Goal: Task Accomplishment & Management: Manage account settings

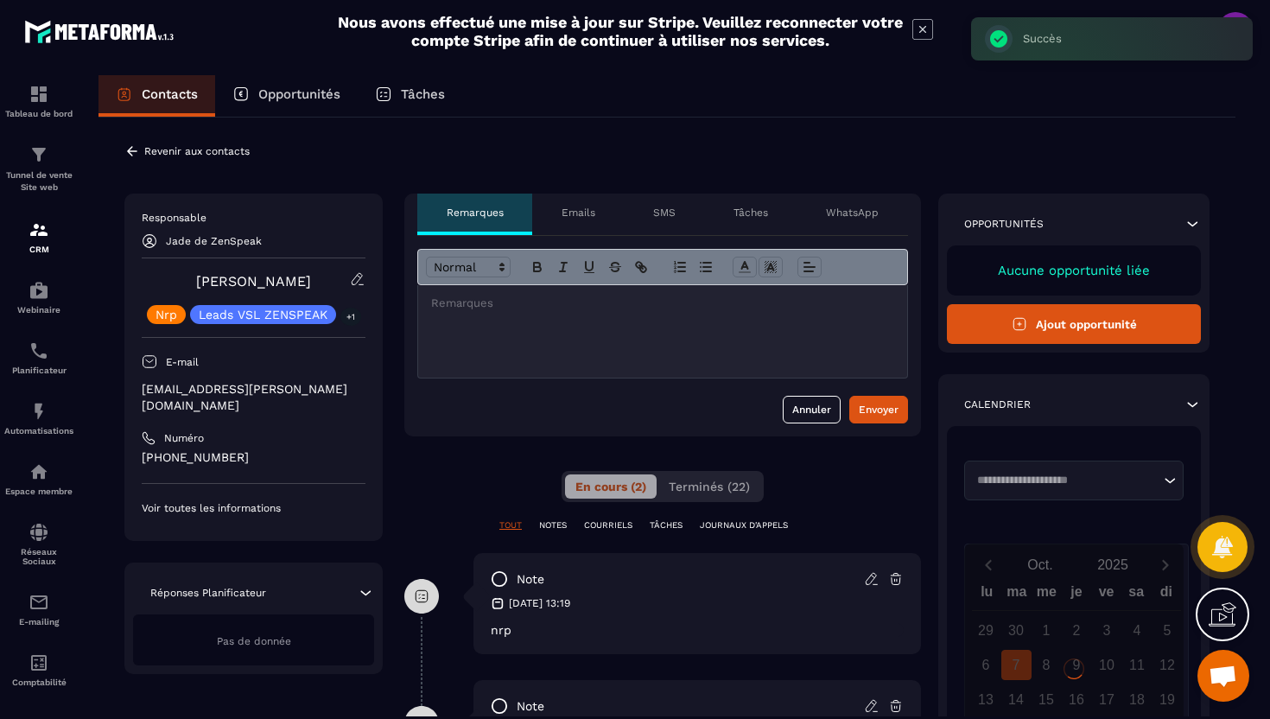
click at [130, 151] on icon at bounding box center [132, 151] width 10 height 10
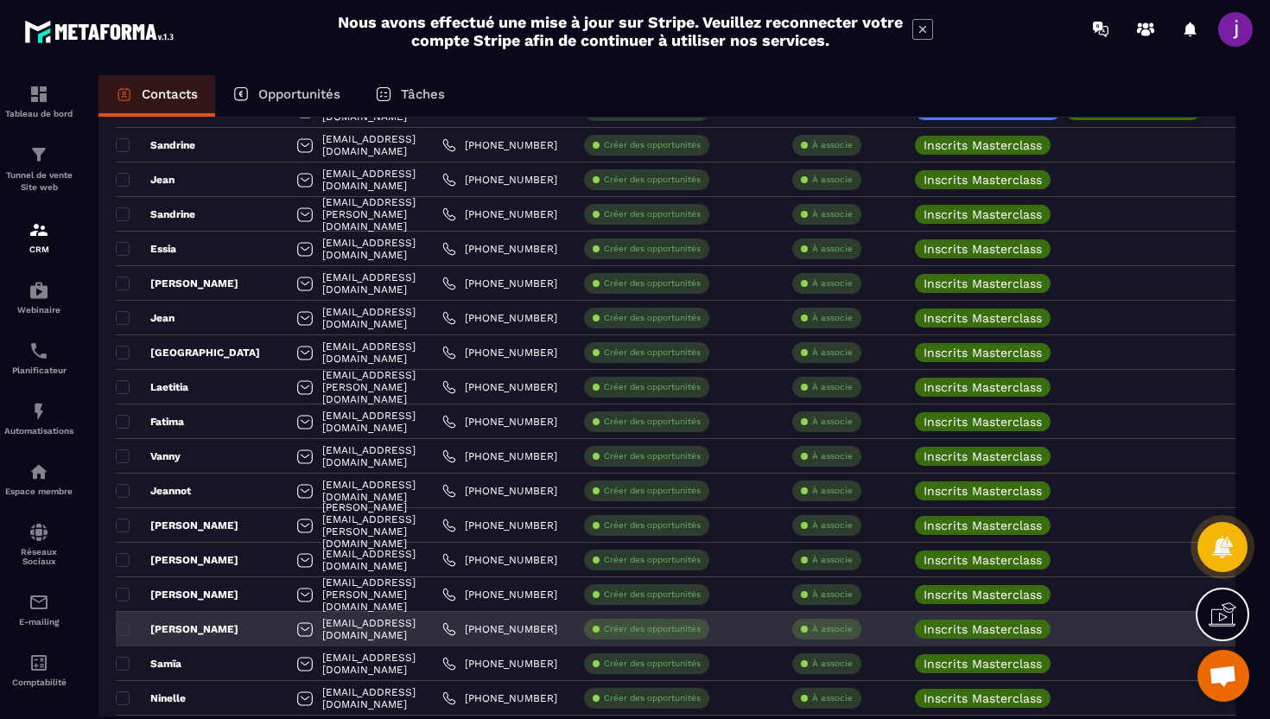
scroll to position [1701, 0]
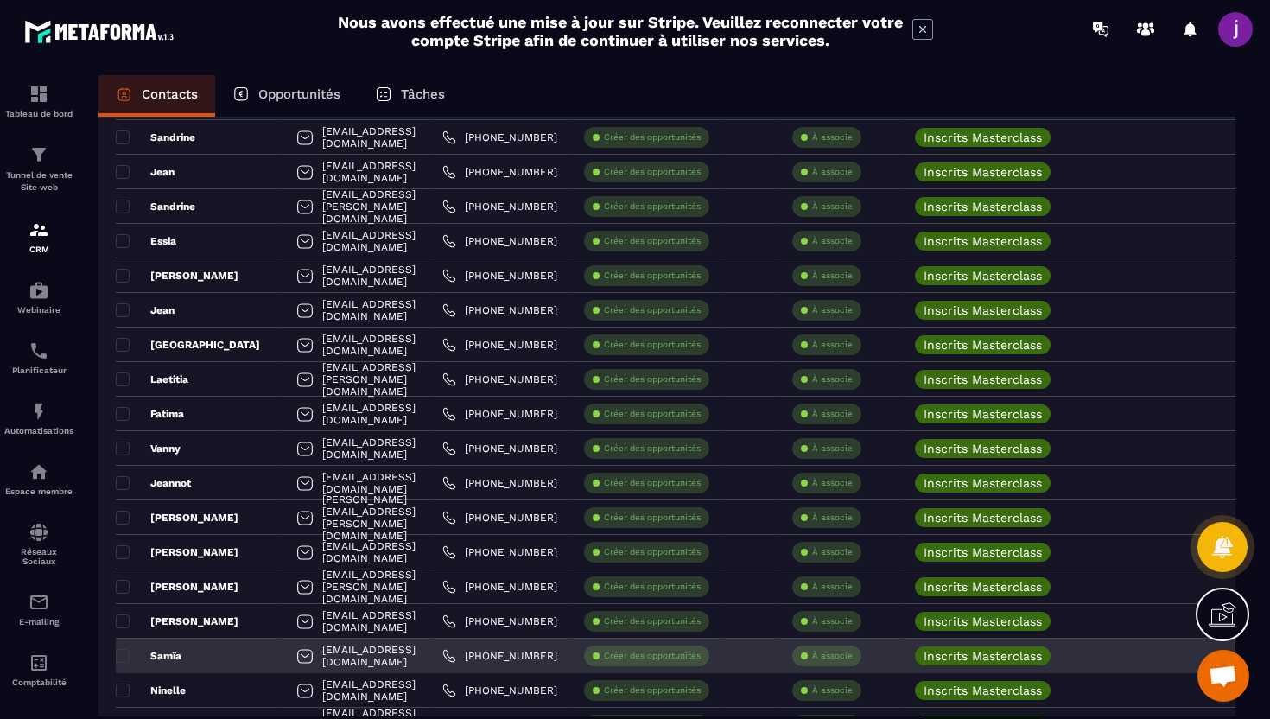
click at [861, 657] on div "À associe" at bounding box center [826, 655] width 69 height 21
click at [853, 654] on p "À associe" at bounding box center [832, 656] width 41 height 12
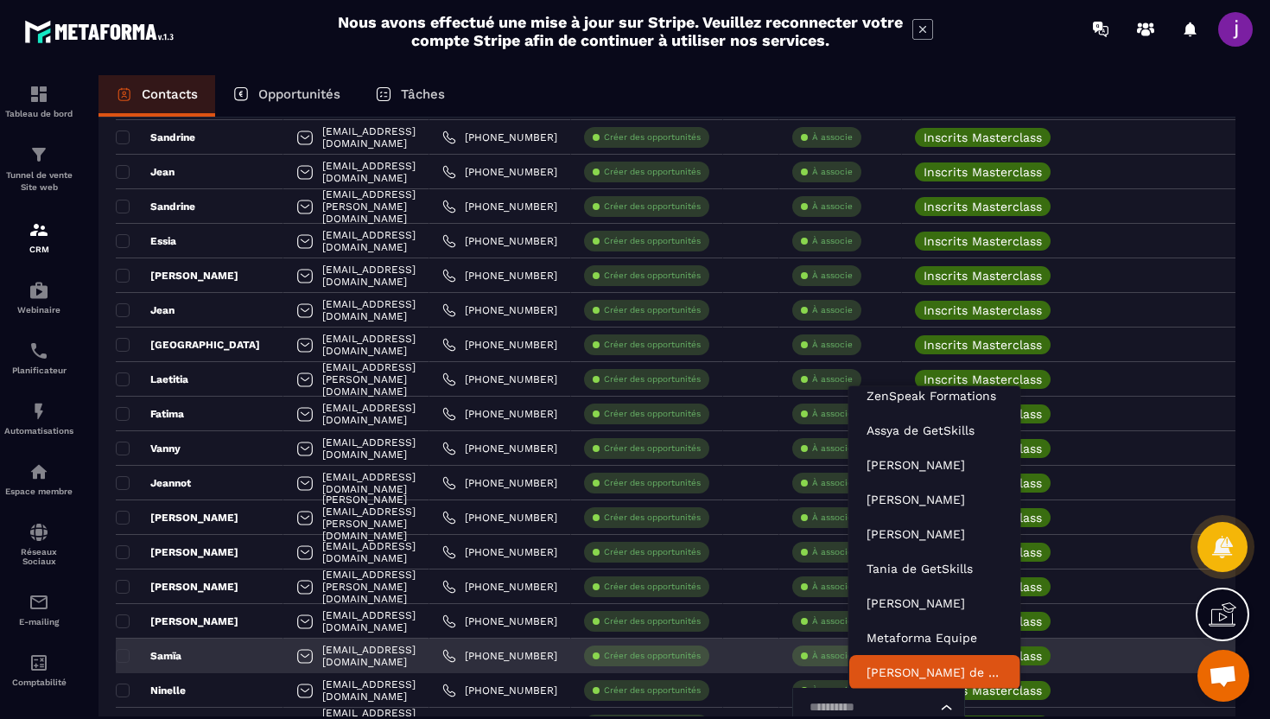
click at [891, 702] on input "Search for option" at bounding box center [869, 707] width 133 height 19
type input "****"
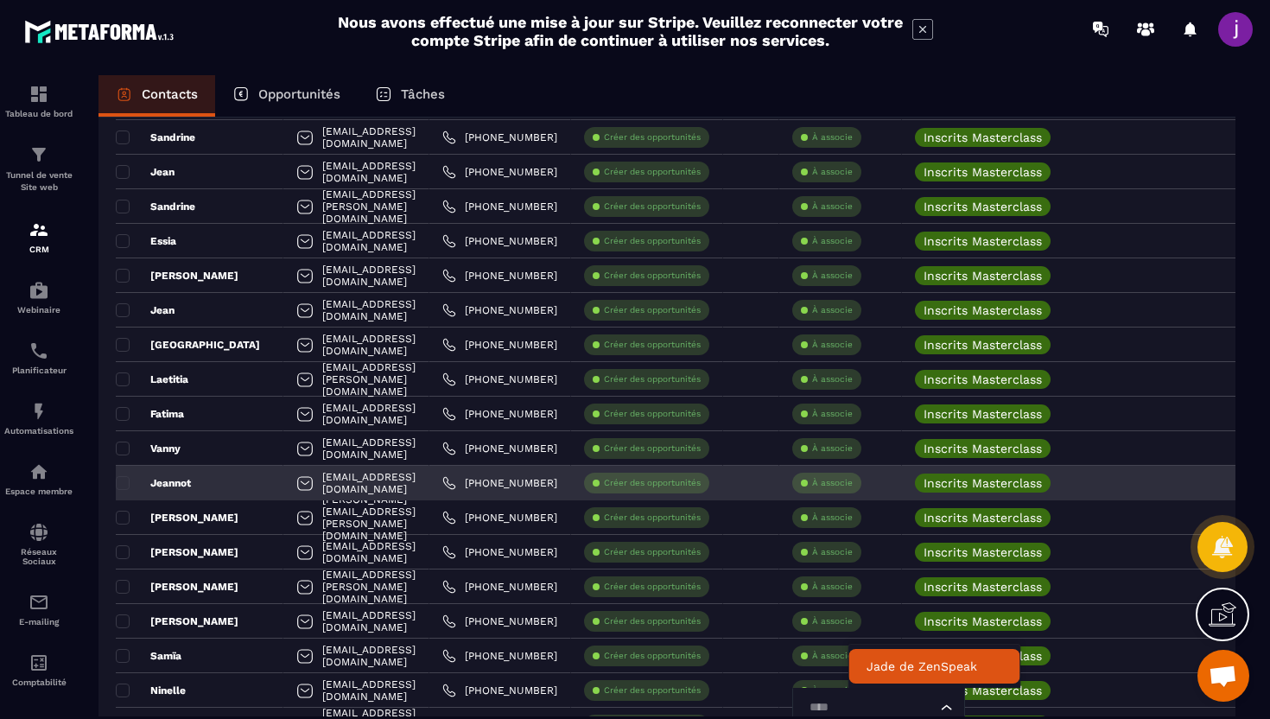
scroll to position [0, 0]
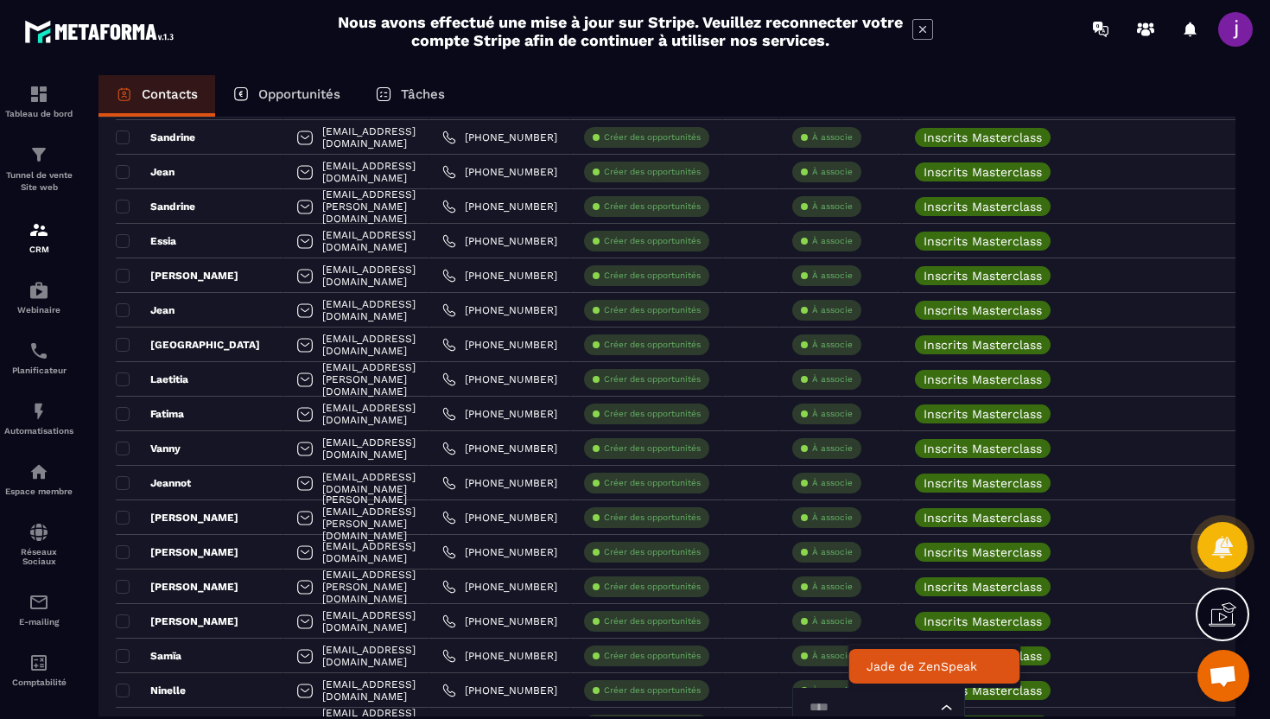
click at [909, 650] on li "Jade de ZenSpeak" at bounding box center [934, 666] width 171 height 35
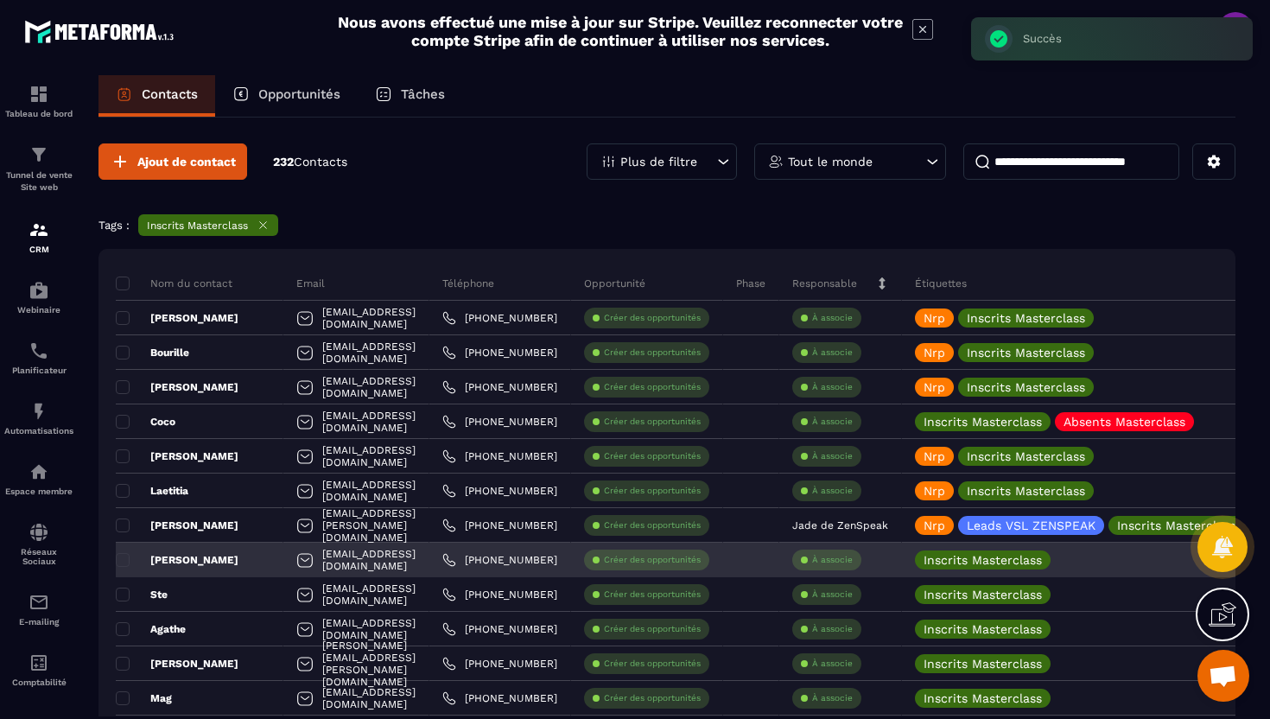
click at [228, 558] on div "[PERSON_NAME]" at bounding box center [200, 559] width 168 height 35
